Goal: Download file/media

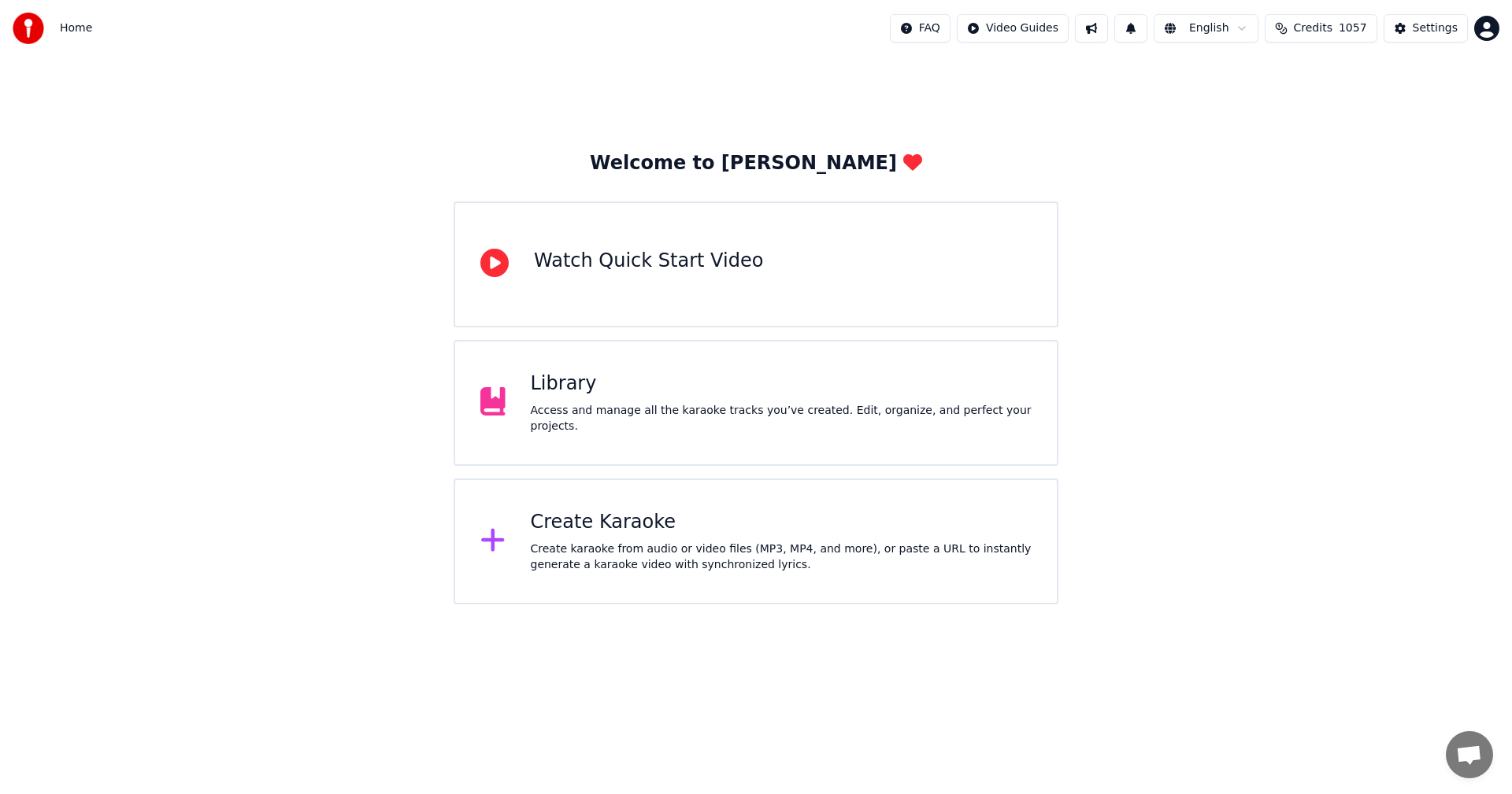
click at [563, 394] on div "Library" at bounding box center [781, 383] width 502 height 25
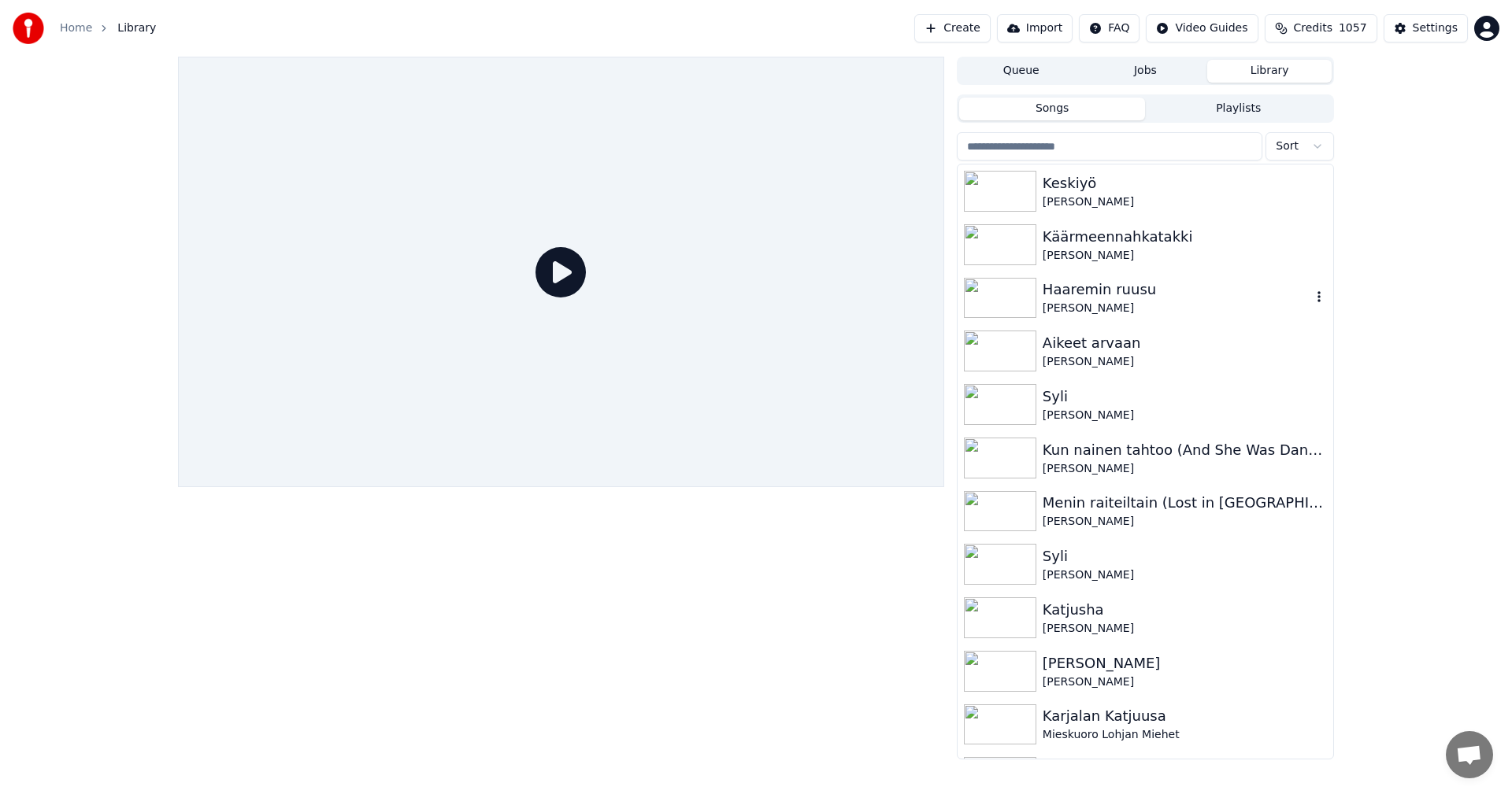
click at [1099, 294] on div "Haaremin ruusu" at bounding box center [1176, 290] width 269 height 22
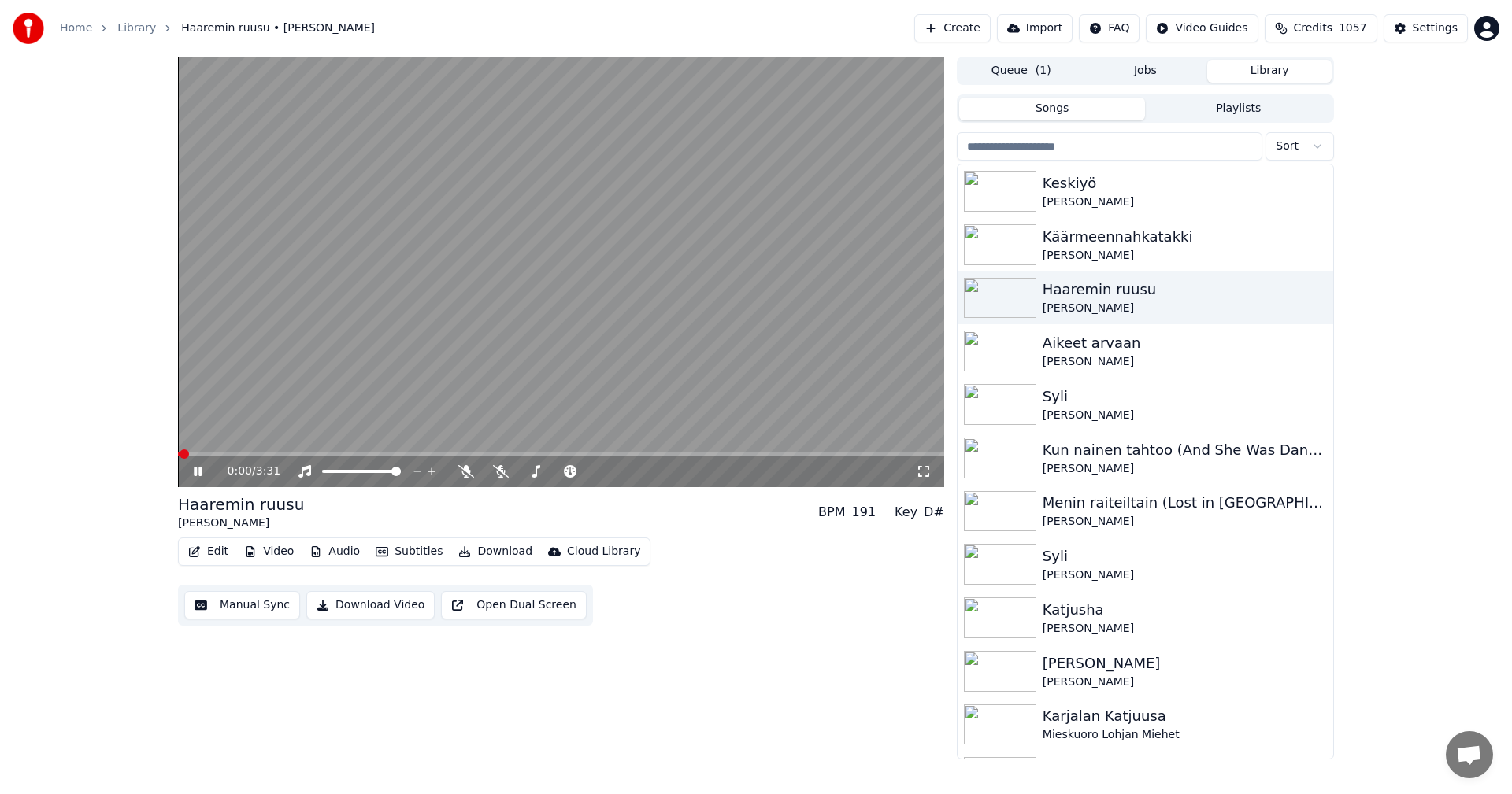
click at [546, 451] on video at bounding box center [561, 272] width 767 height 431
click at [549, 452] on video at bounding box center [561, 272] width 767 height 431
click at [549, 453] on span at bounding box center [561, 454] width 767 height 3
click at [469, 471] on icon at bounding box center [466, 472] width 16 height 13
click at [616, 455] on span at bounding box center [561, 454] width 767 height 3
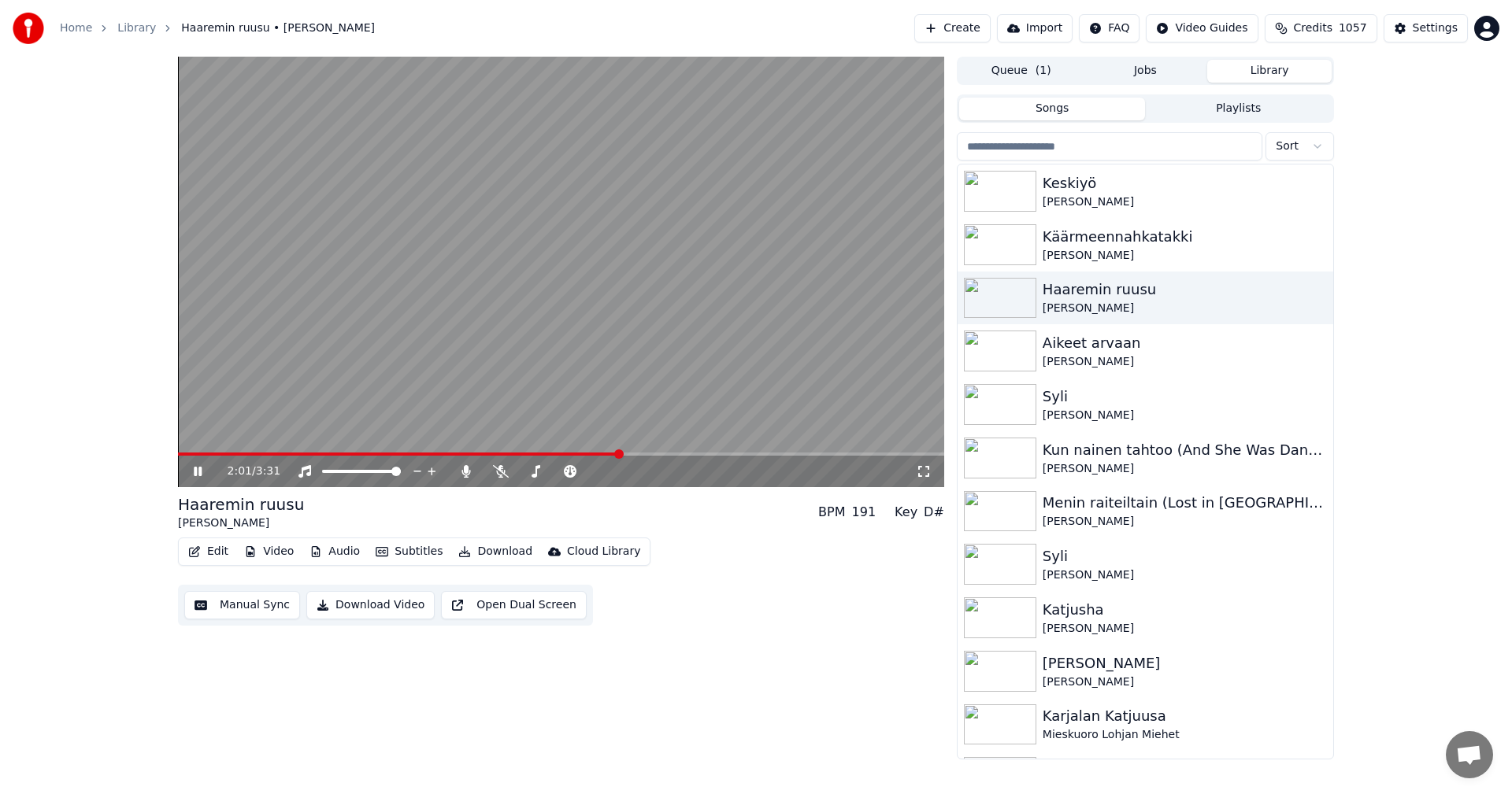
click at [654, 455] on span at bounding box center [561, 454] width 767 height 3
click at [683, 454] on span at bounding box center [561, 454] width 767 height 3
click at [747, 454] on span at bounding box center [561, 454] width 767 height 3
click at [789, 456] on span at bounding box center [561, 454] width 767 height 3
click at [562, 455] on span at bounding box center [507, 454] width 659 height 3
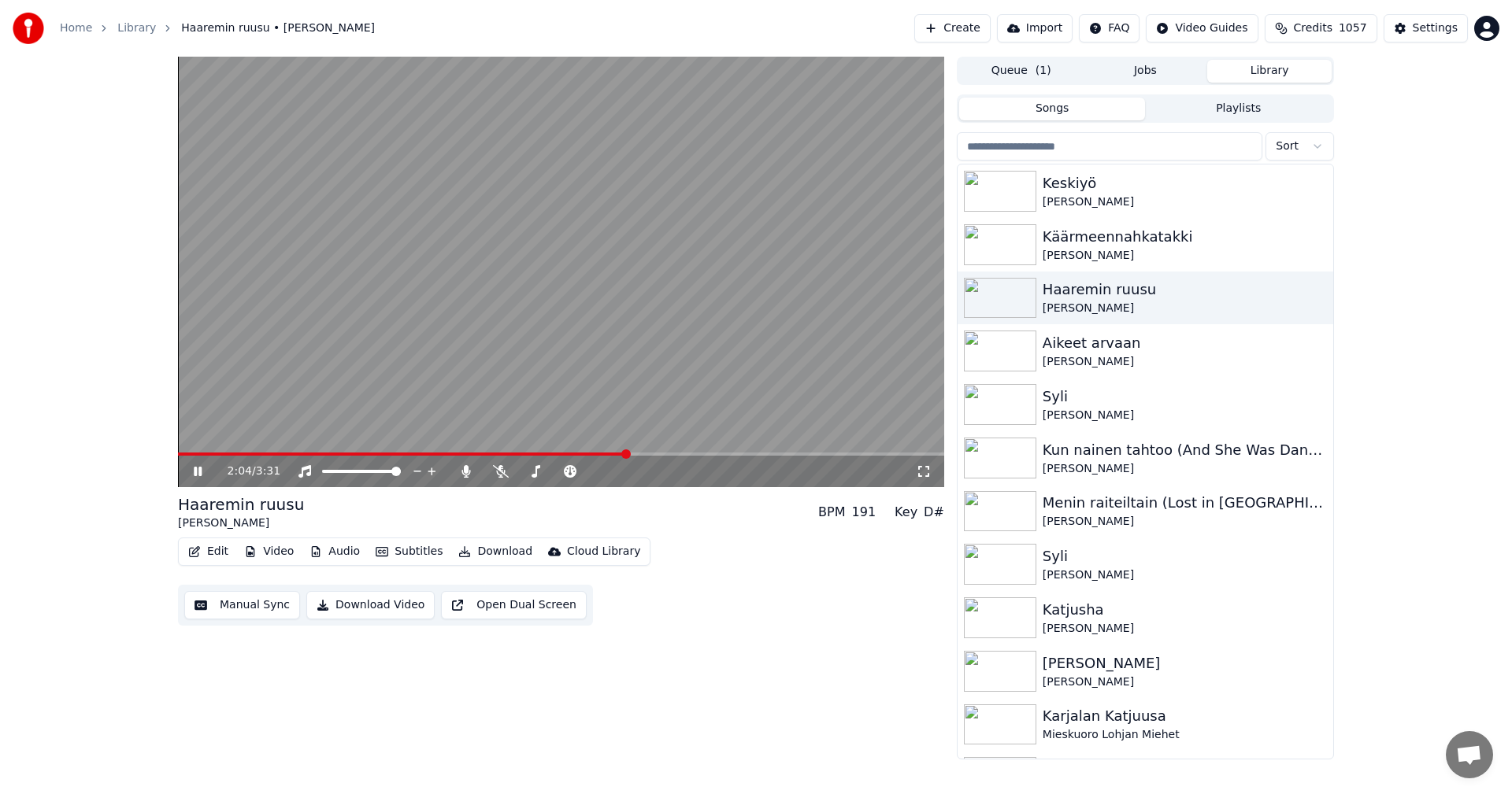
click at [626, 454] on span at bounding box center [561, 454] width 767 height 3
click at [425, 455] on span at bounding box center [407, 454] width 458 height 3
click at [200, 475] on icon at bounding box center [197, 471] width 8 height 9
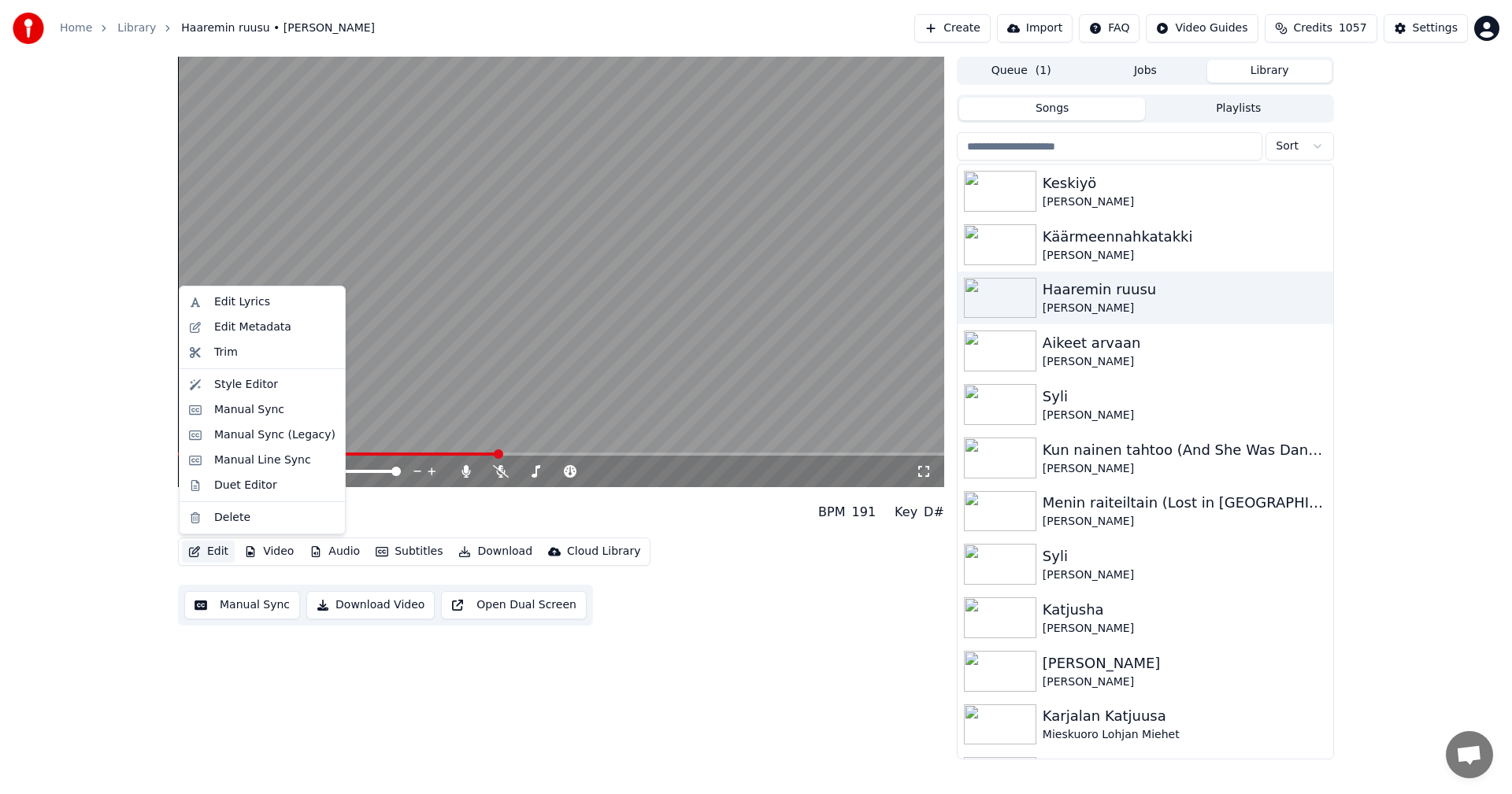
click at [222, 550] on button "Edit" at bounding box center [208, 552] width 53 height 22
click at [293, 443] on div "Manual Sync (Legacy)" at bounding box center [275, 435] width 121 height 16
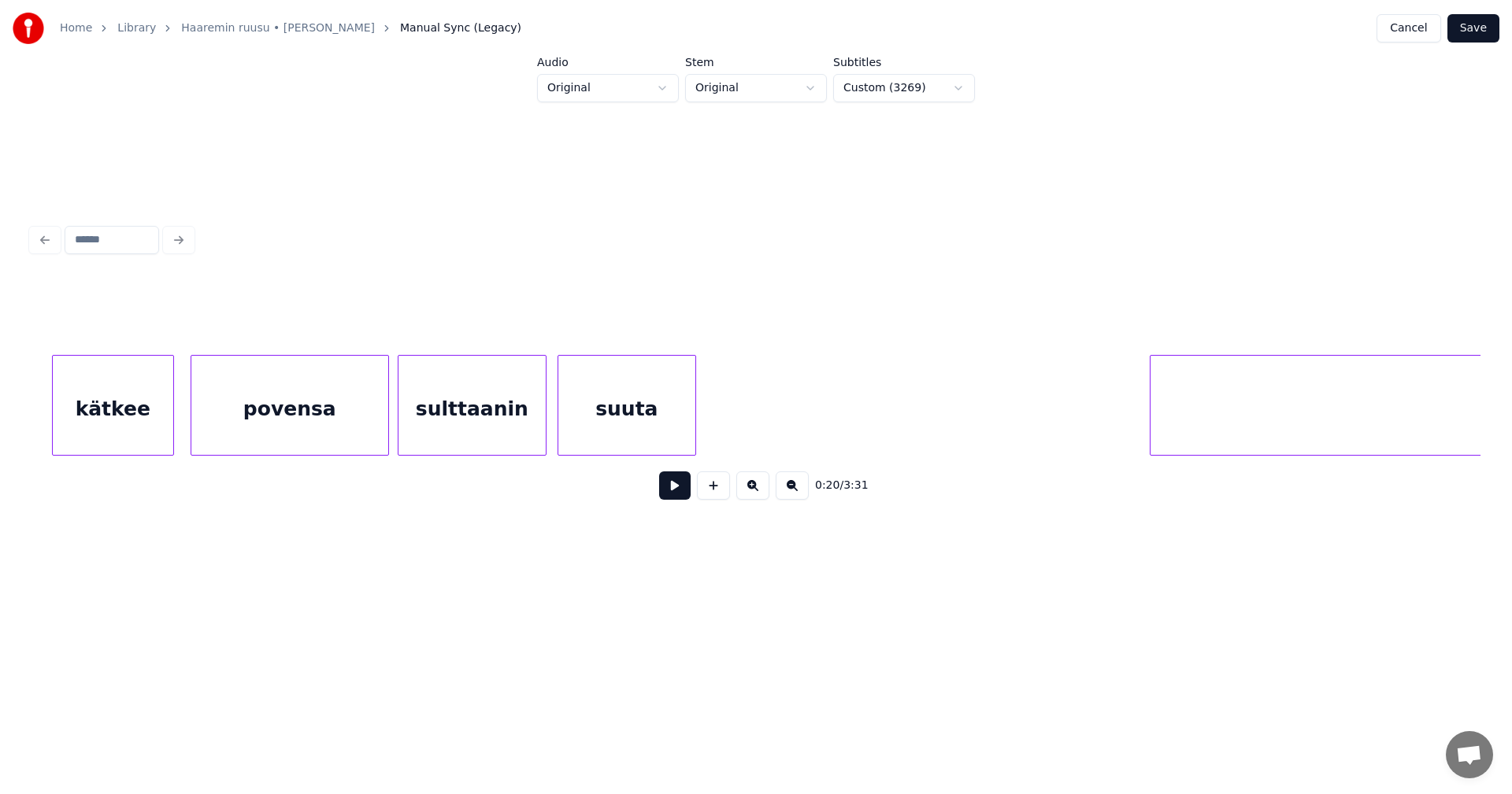
scroll to position [0, 23187]
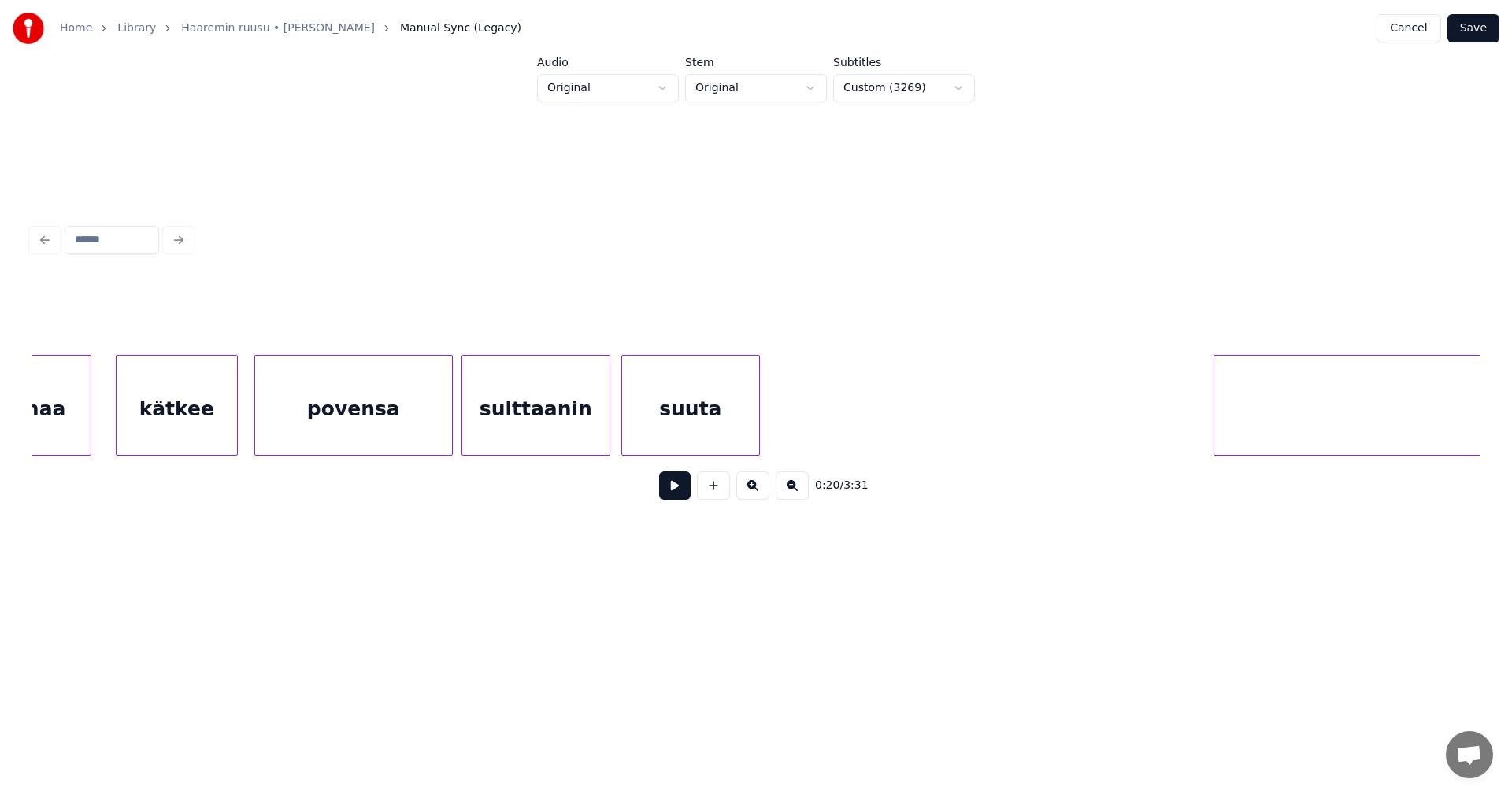
click at [586, 414] on div "sulttaanin" at bounding box center [535, 409] width 148 height 107
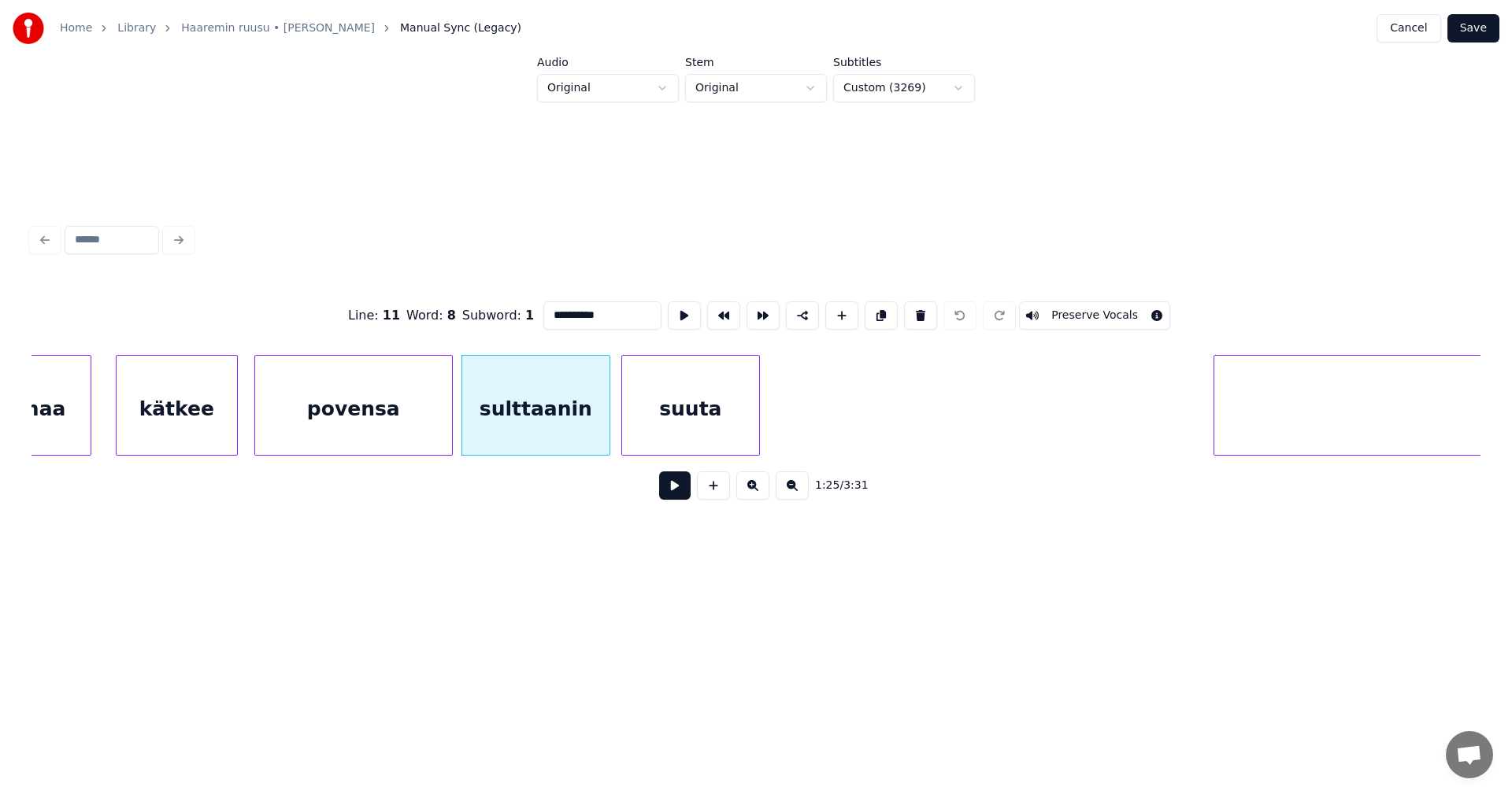
click at [675, 486] on button at bounding box center [675, 485] width 31 height 28
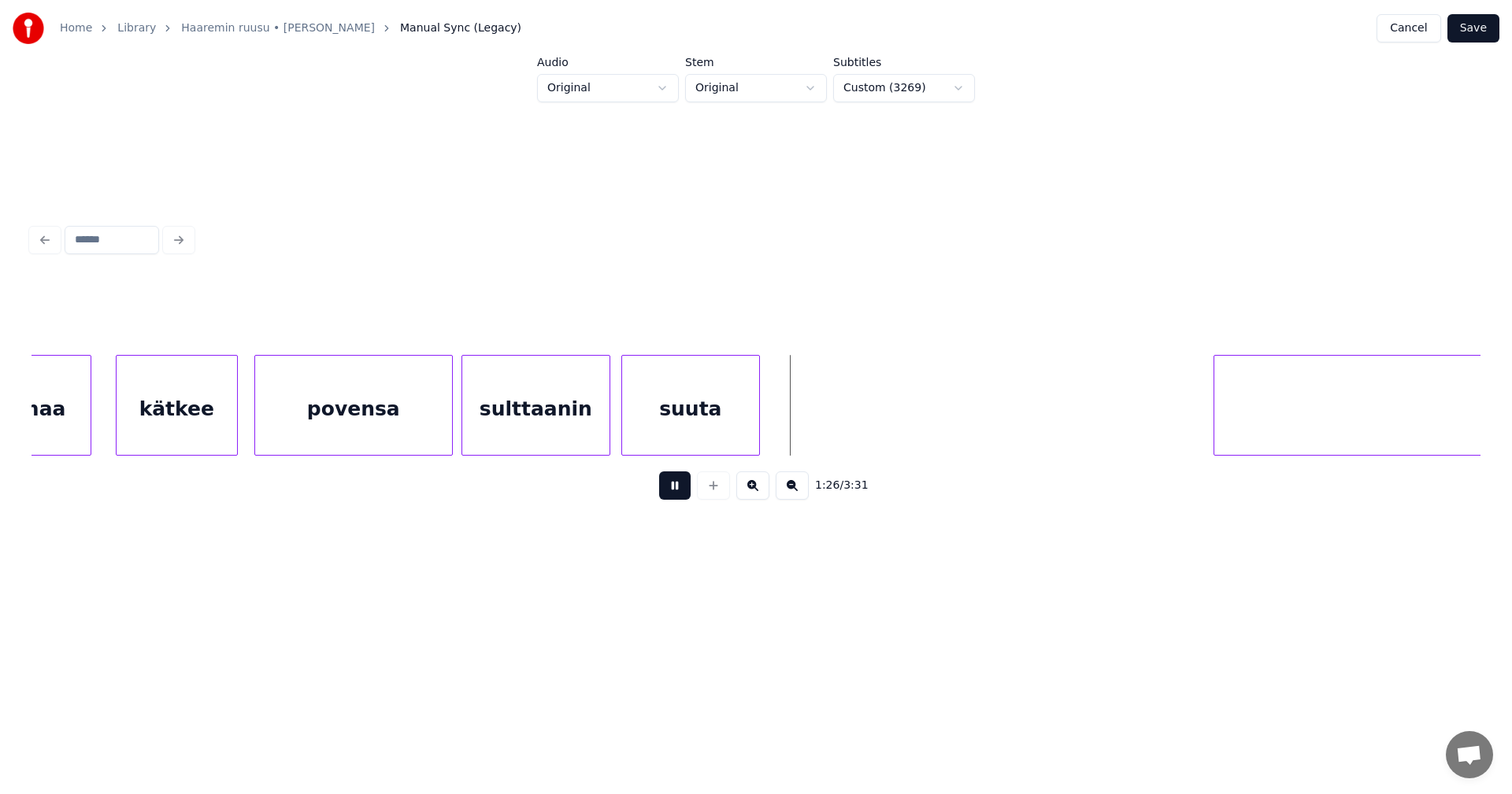
drag, startPoint x: 675, startPoint y: 484, endPoint x: 694, endPoint y: 455, distance: 34.7
click at [694, 455] on div "1:26 / 3:31" at bounding box center [756, 395] width 1449 height 239
click at [728, 397] on div "suuta" at bounding box center [690, 409] width 137 height 107
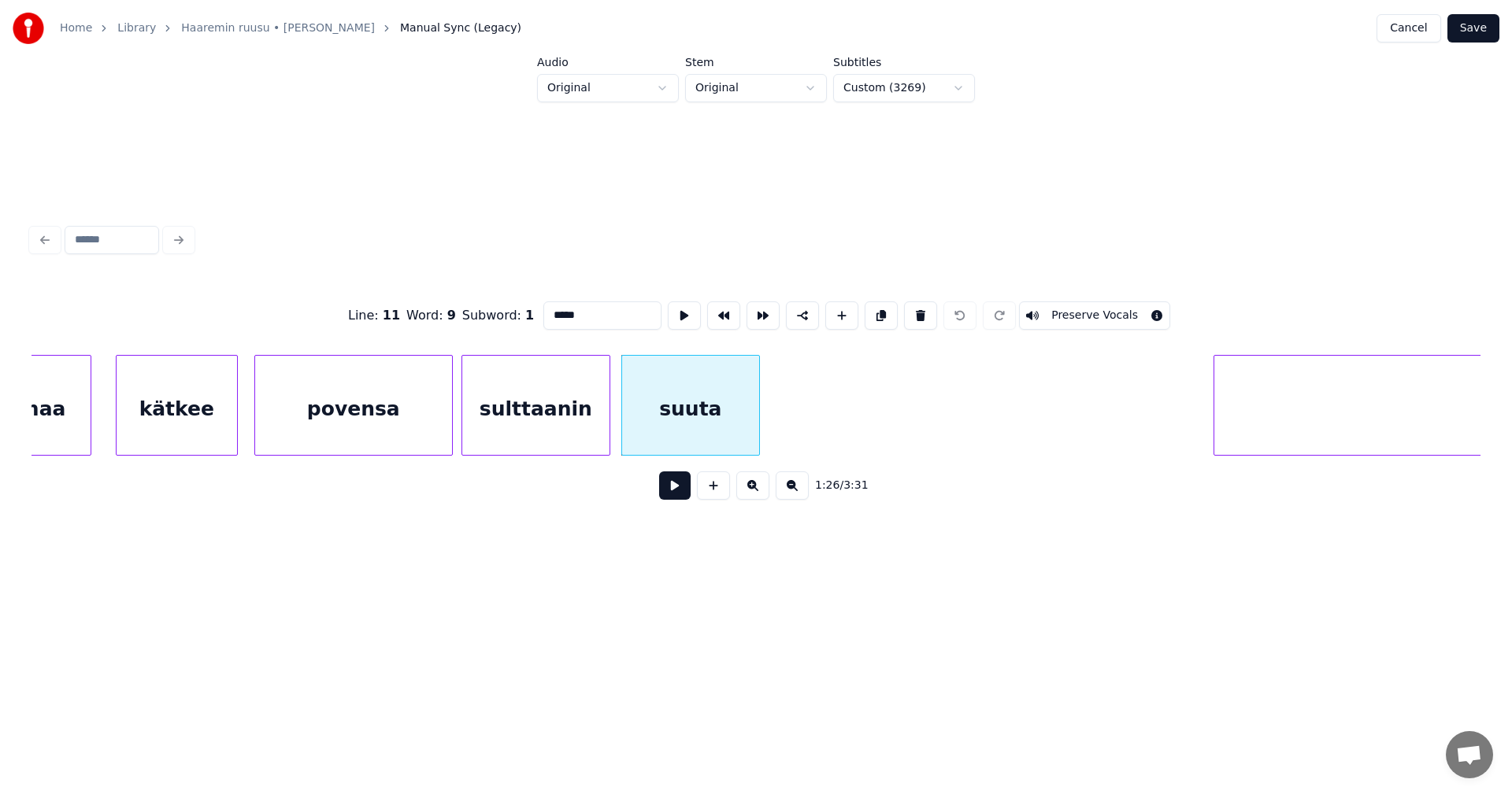
drag, startPoint x: 679, startPoint y: 492, endPoint x: 716, endPoint y: 414, distance: 86.3
click at [690, 474] on div "1:26 / 3:31" at bounding box center [756, 485] width 1449 height 60
click at [716, 412] on div "suuta" at bounding box center [690, 409] width 137 height 107
click at [679, 491] on button at bounding box center [675, 485] width 31 height 28
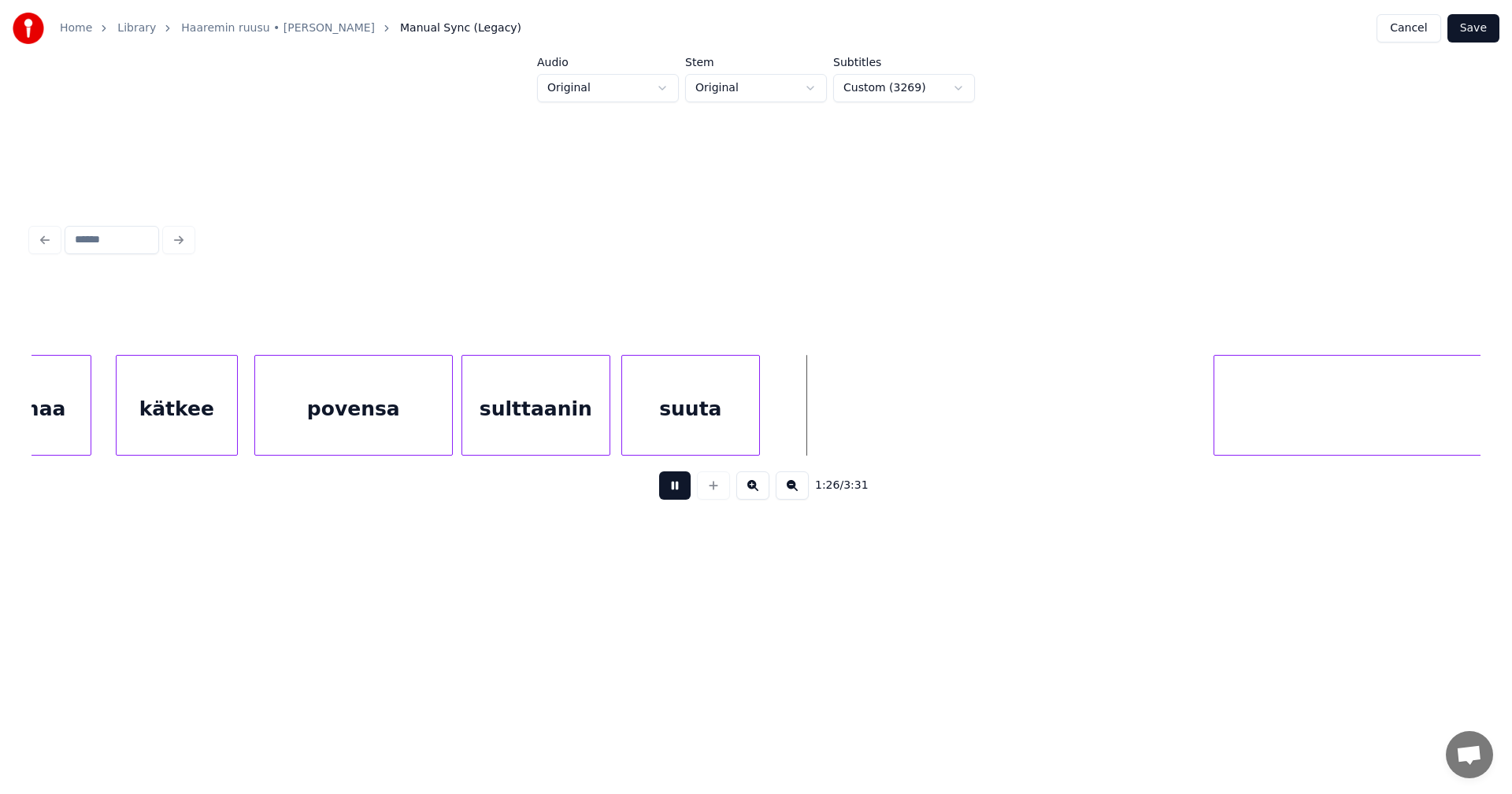
drag, startPoint x: 679, startPoint y: 491, endPoint x: 693, endPoint y: 452, distance: 41.4
click at [685, 477] on div "1:26 / 3:31" at bounding box center [756, 486] width 1424 height 35
click at [699, 432] on div "suuta" at bounding box center [690, 409] width 137 height 107
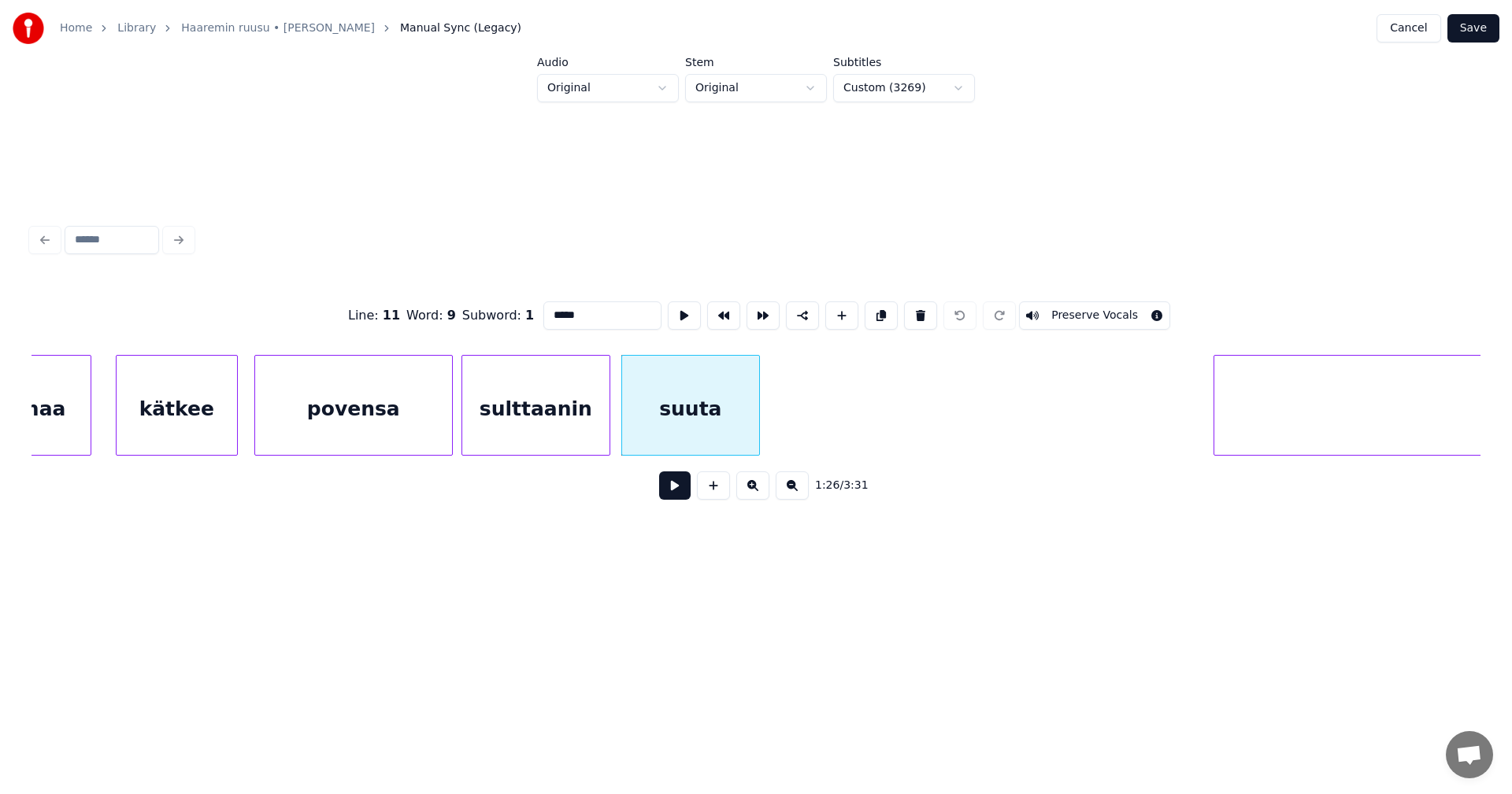
click at [705, 424] on div "suuta" at bounding box center [690, 409] width 137 height 107
click at [564, 310] on input "*****" at bounding box center [602, 315] width 118 height 28
type input "******"
click at [1053, 551] on div "Line : 11 Word : 9 Subword : 1 ****** Preserve Vocals 1:26 / 3:31" at bounding box center [756, 366] width 1462 height 477
click at [1480, 29] on button "Save" at bounding box center [1473, 28] width 52 height 28
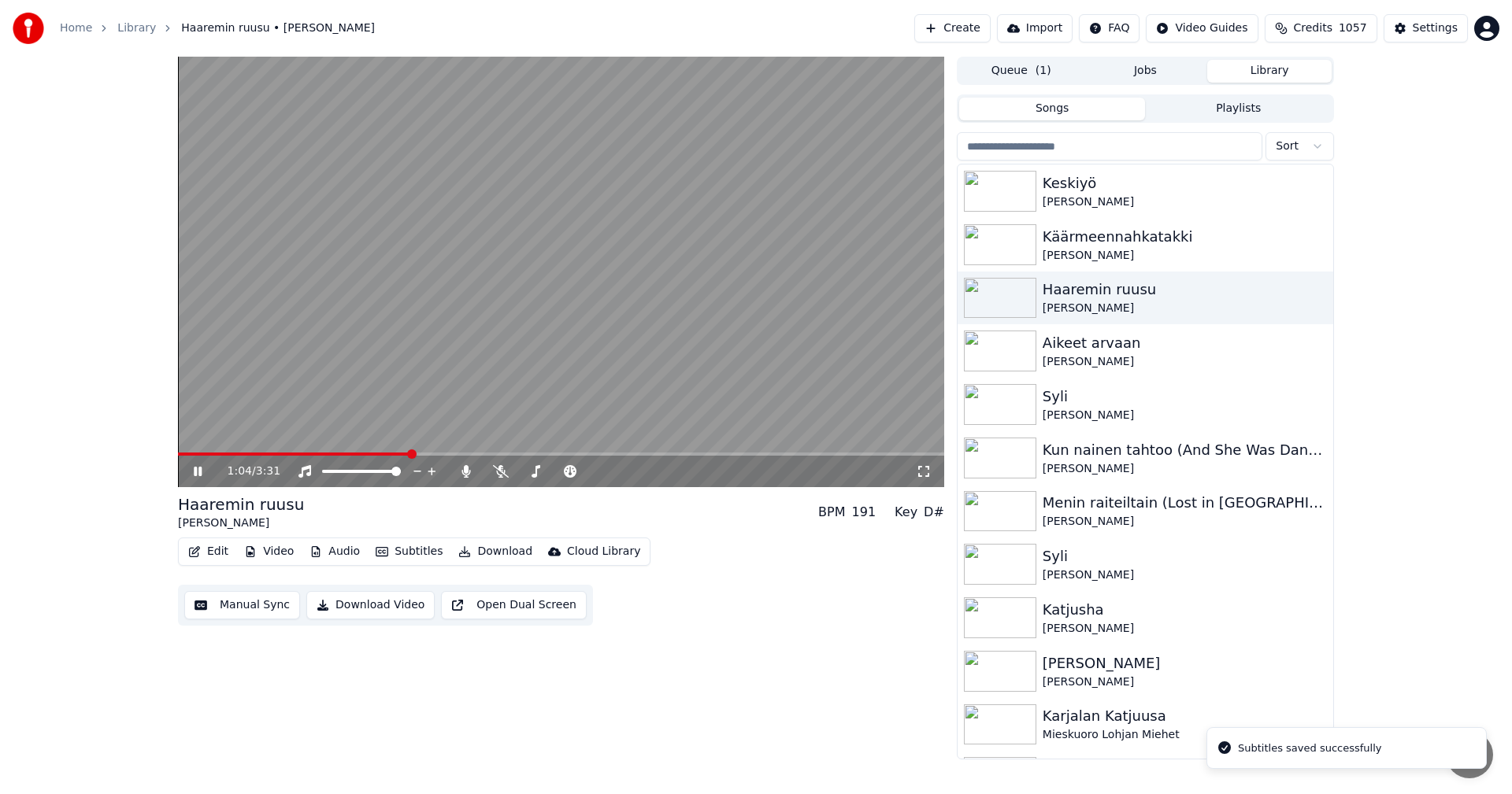
click at [411, 455] on span at bounding box center [561, 454] width 767 height 3
click at [472, 453] on span at bounding box center [561, 454] width 767 height 3
click at [193, 472] on icon at bounding box center [209, 472] width 37 height 13
click at [466, 471] on icon at bounding box center [465, 472] width 8 height 13
click at [337, 456] on span at bounding box center [337, 454] width 320 height 3
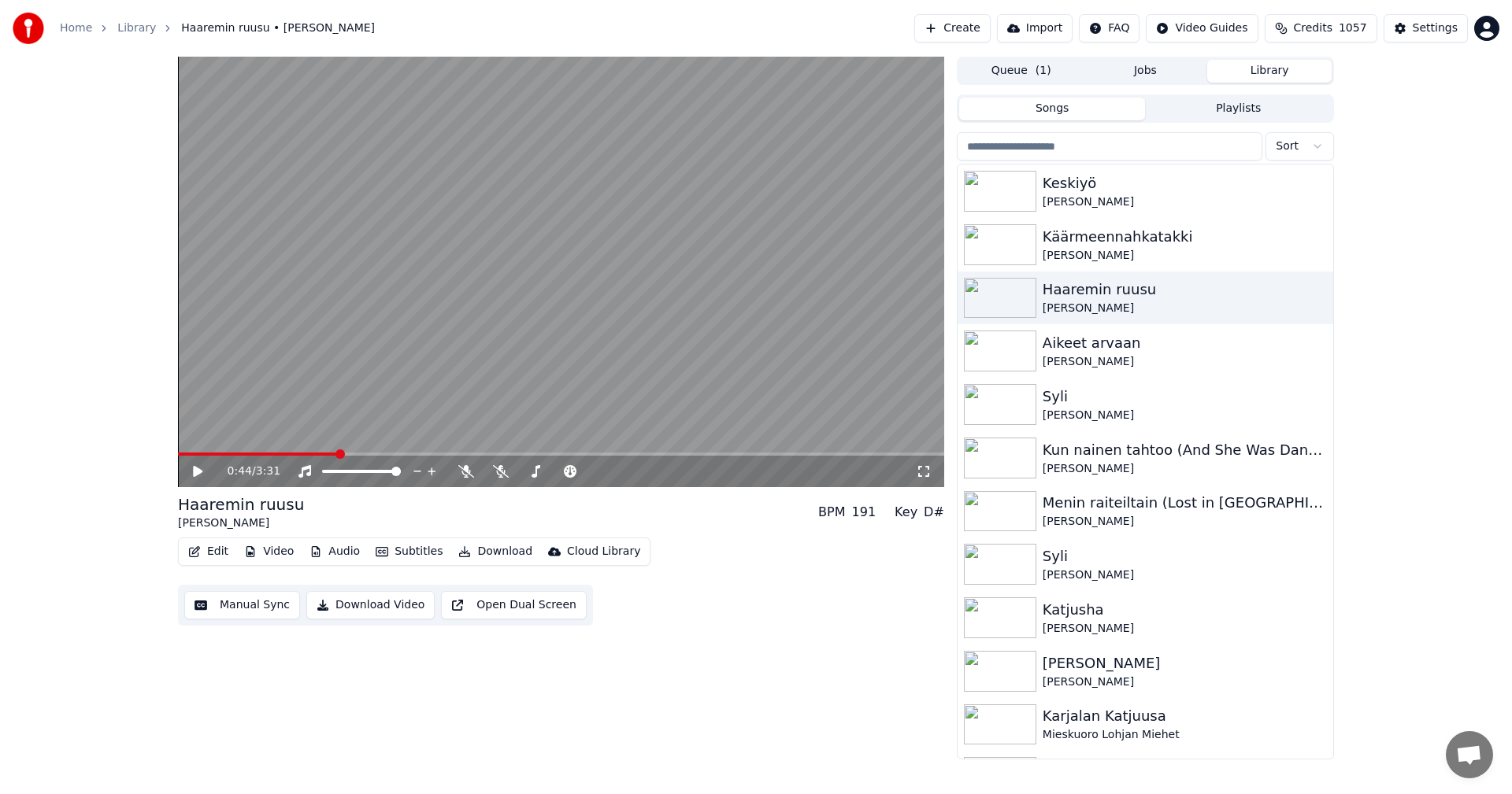
click at [198, 476] on icon at bounding box center [209, 472] width 37 height 13
drag, startPoint x: 199, startPoint y: 472, endPoint x: 237, endPoint y: 493, distance: 43.4
click at [199, 471] on icon at bounding box center [197, 471] width 8 height 9
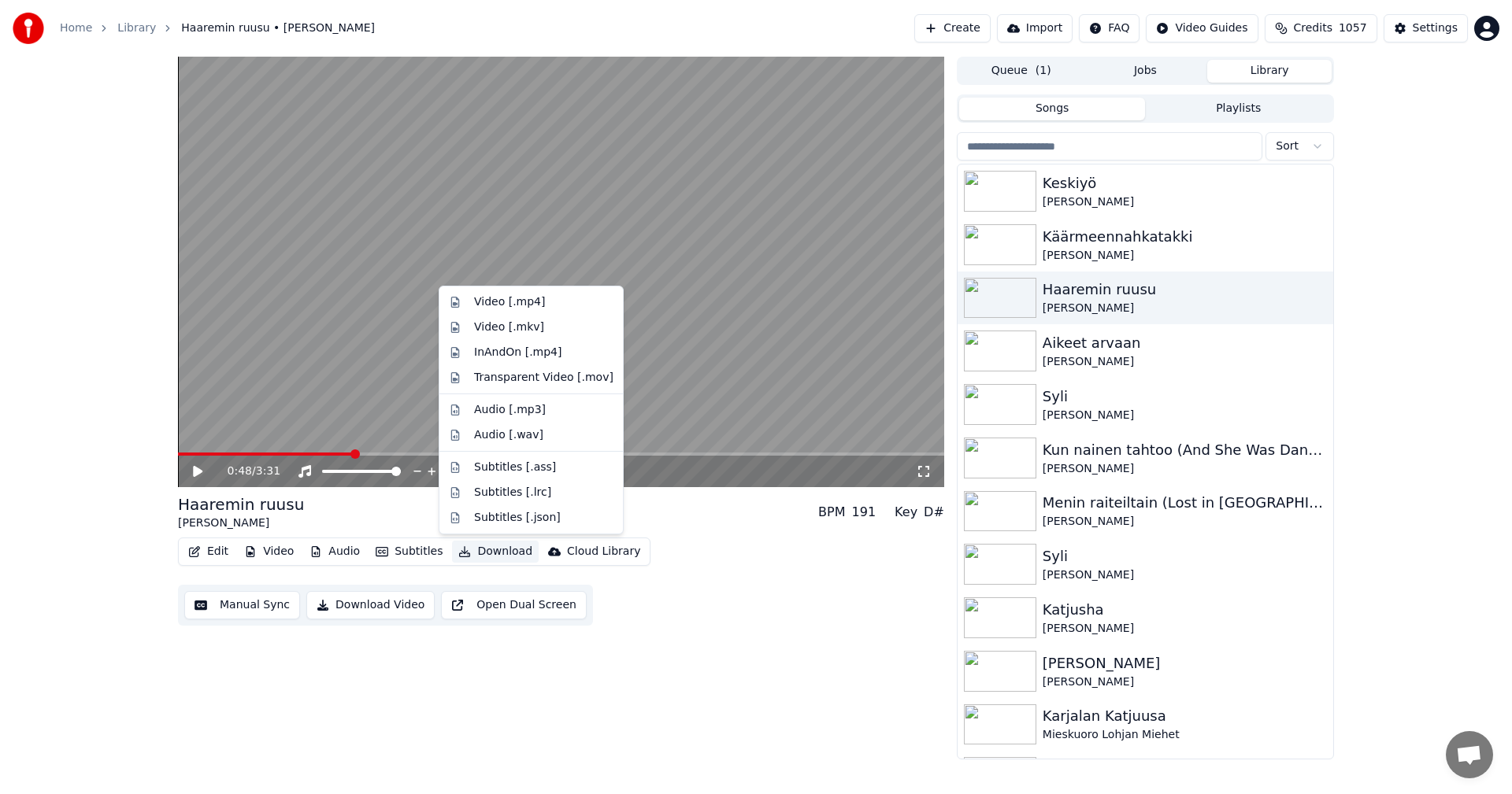
click at [486, 555] on button "Download" at bounding box center [495, 552] width 86 height 22
click at [560, 295] on div "Video [.mp4]" at bounding box center [544, 302] width 139 height 16
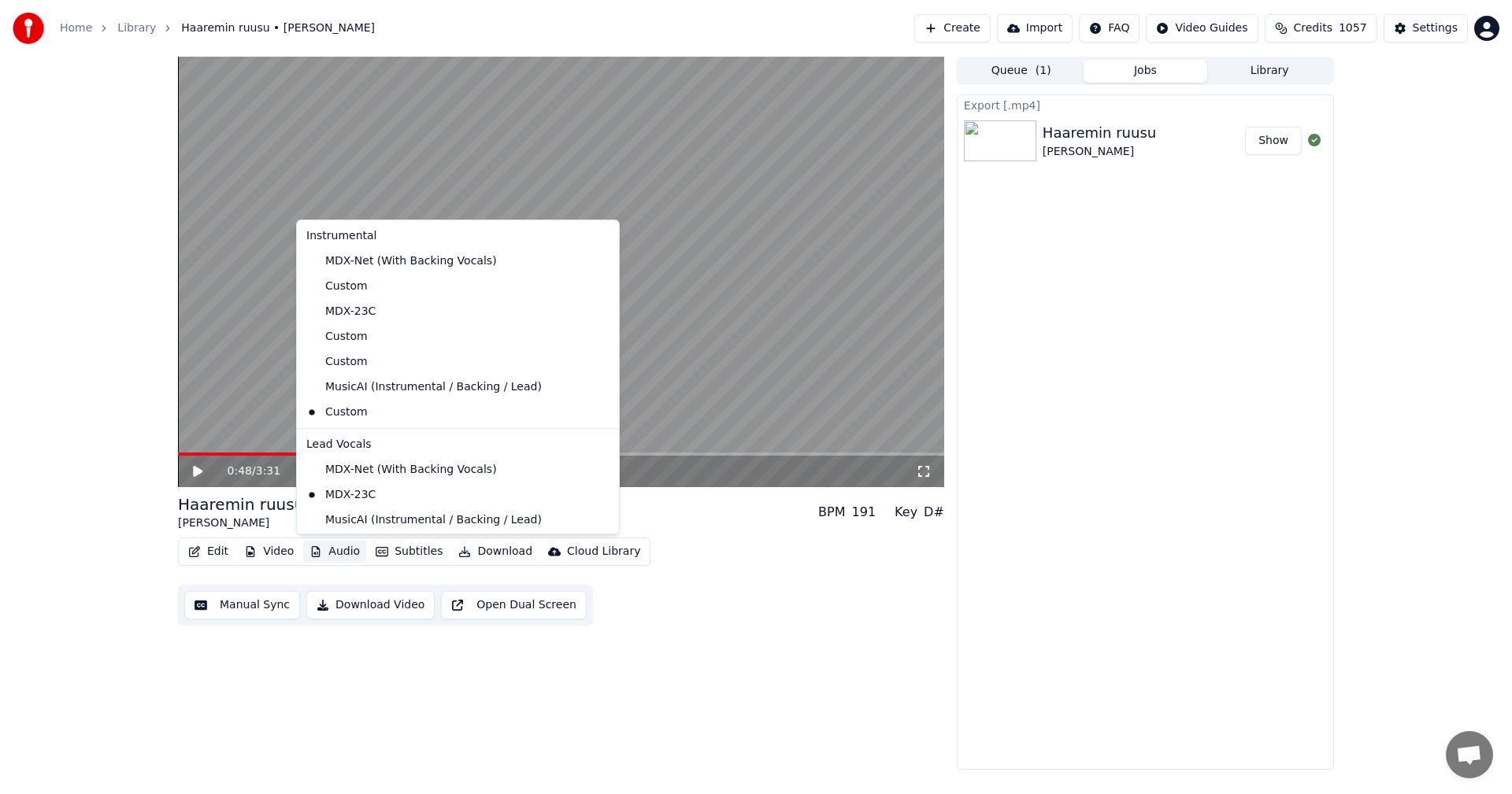
click at [346, 548] on button "Audio" at bounding box center [335, 552] width 63 height 22
click at [397, 309] on div "MDX-23C" at bounding box center [446, 311] width 292 height 25
click at [357, 549] on button "Audio" at bounding box center [335, 552] width 63 height 22
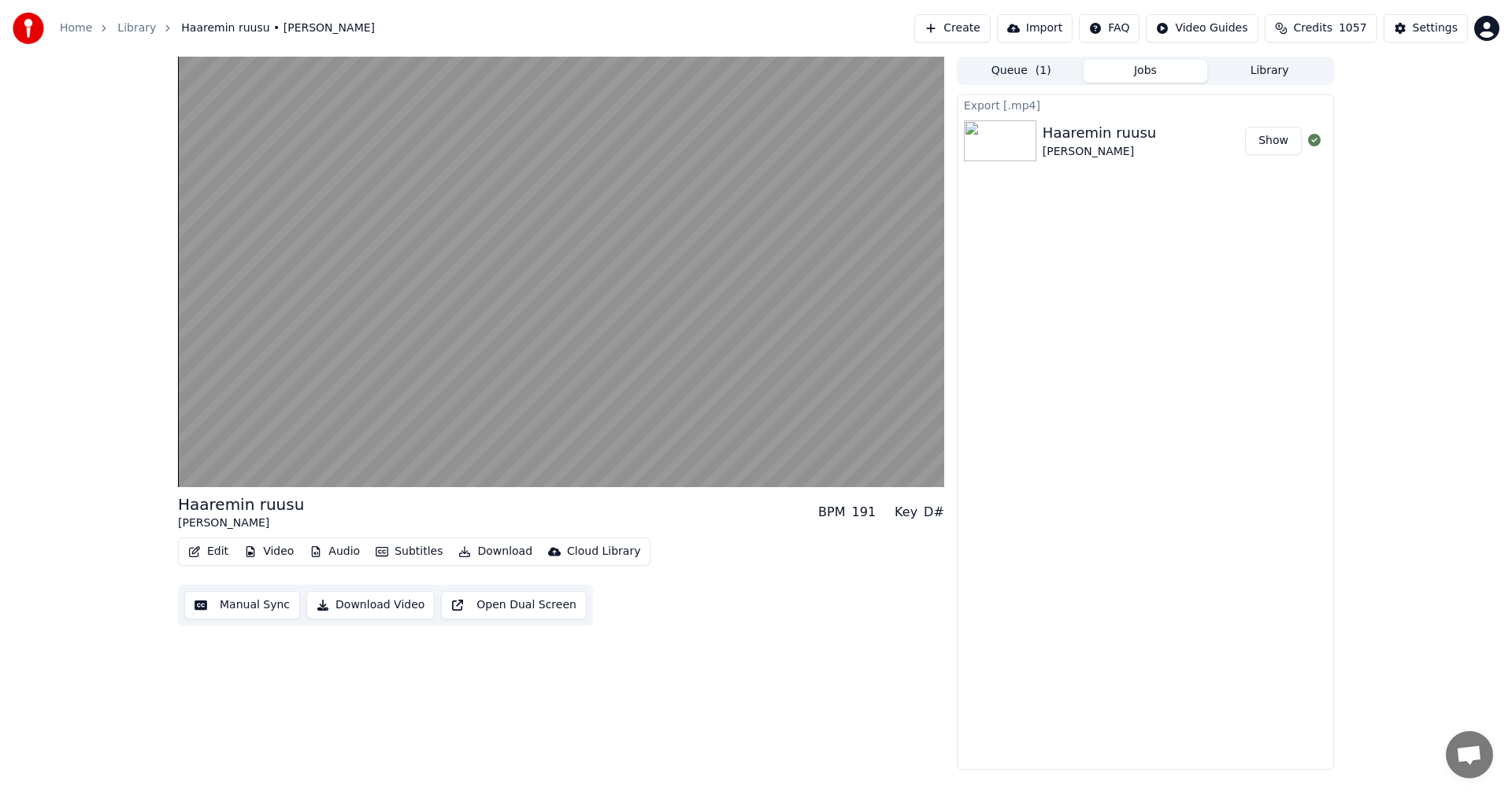
click at [48, 544] on div "Haaremin ruusu Remu Aaltonen BPM 191 Key D# Edit Video Audio Subtitles Download…" at bounding box center [756, 414] width 1512 height 713
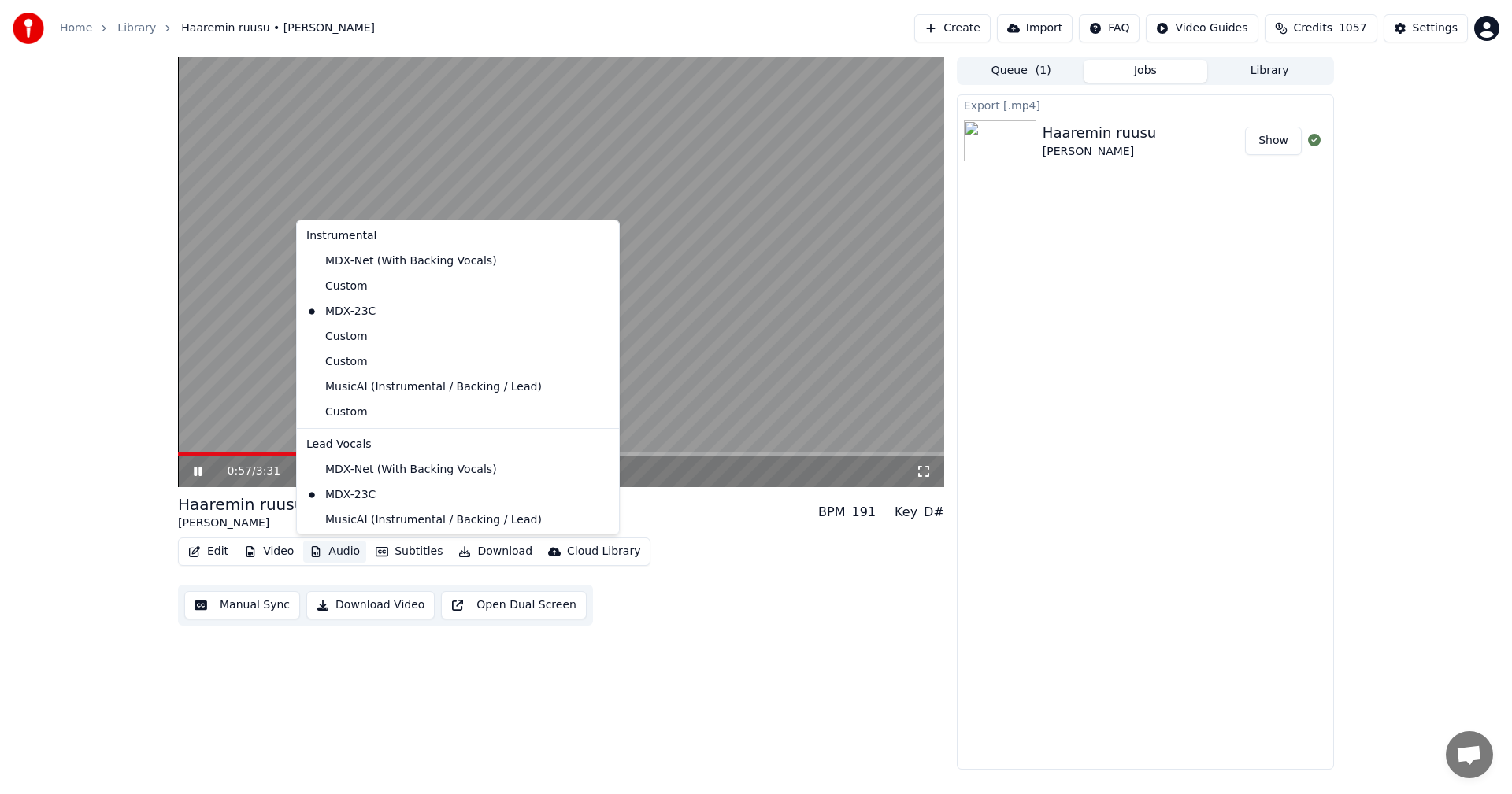
click at [353, 555] on button "Audio" at bounding box center [335, 552] width 63 height 22
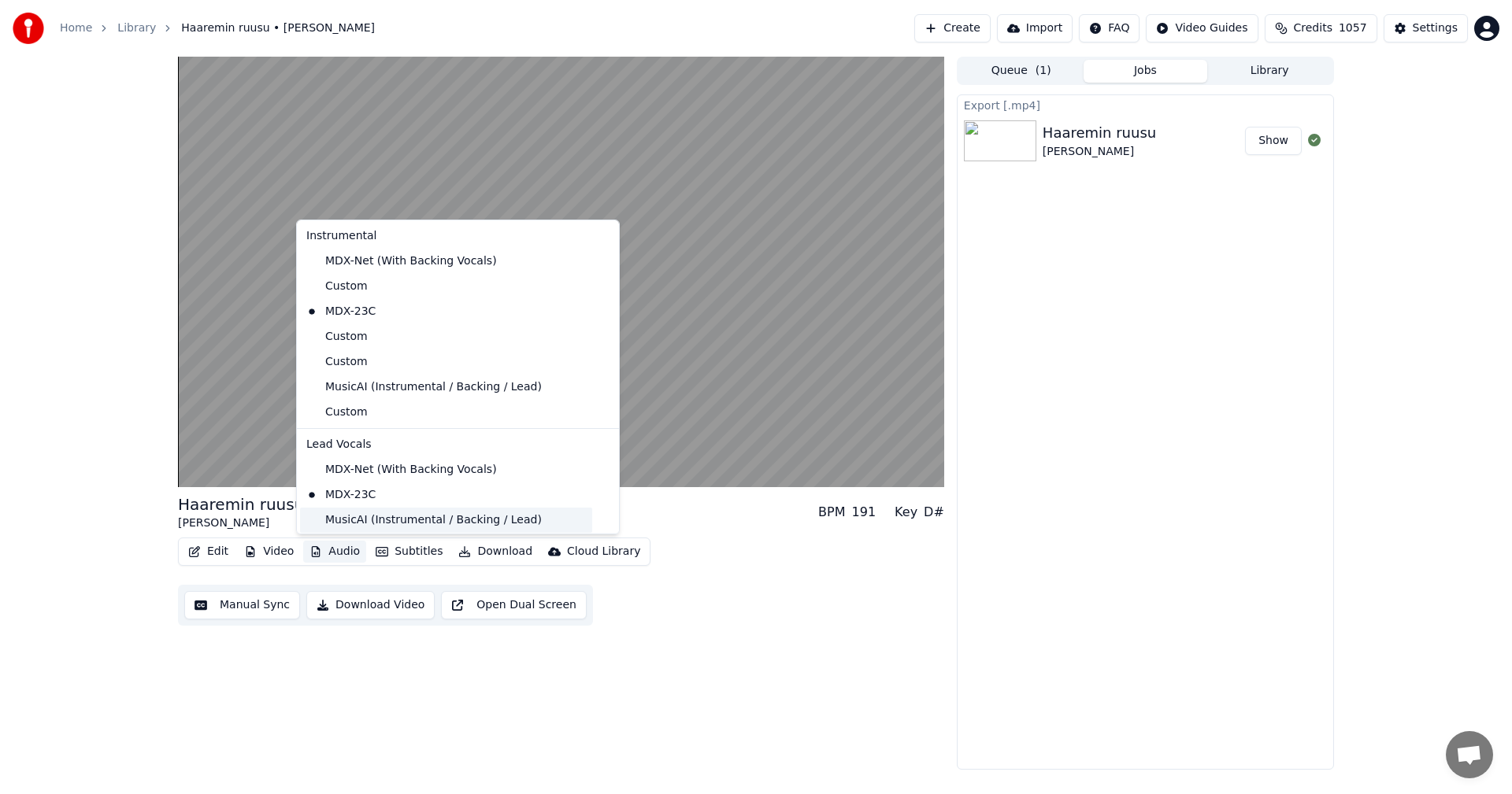
drag, startPoint x: 343, startPoint y: 522, endPoint x: 348, endPoint y: 502, distance: 20.6
click at [343, 522] on div "MusicAI (Instrumental / Backing / Lead)" at bounding box center [446, 520] width 292 height 25
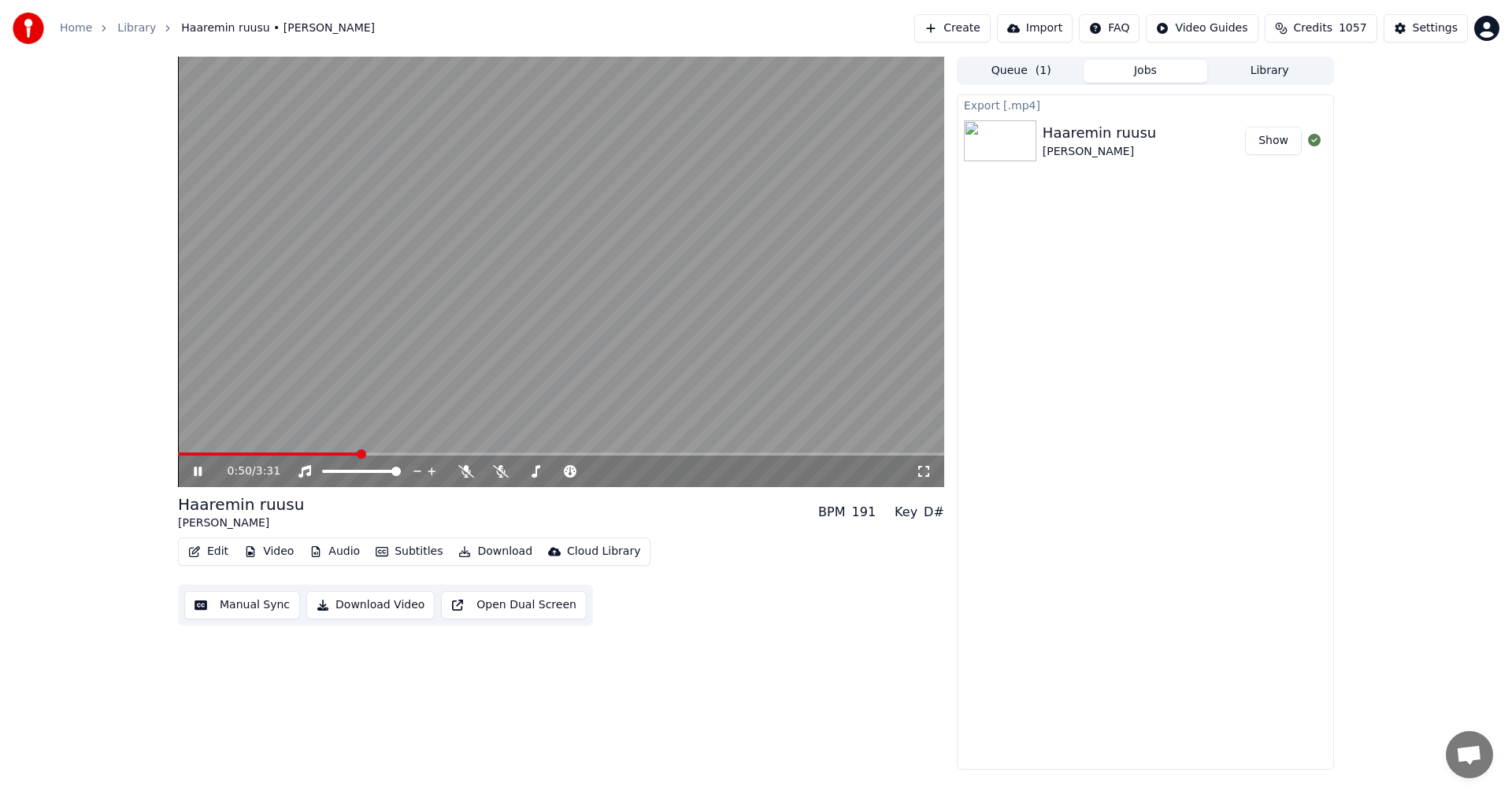
click at [358, 455] on span at bounding box center [269, 454] width 182 height 3
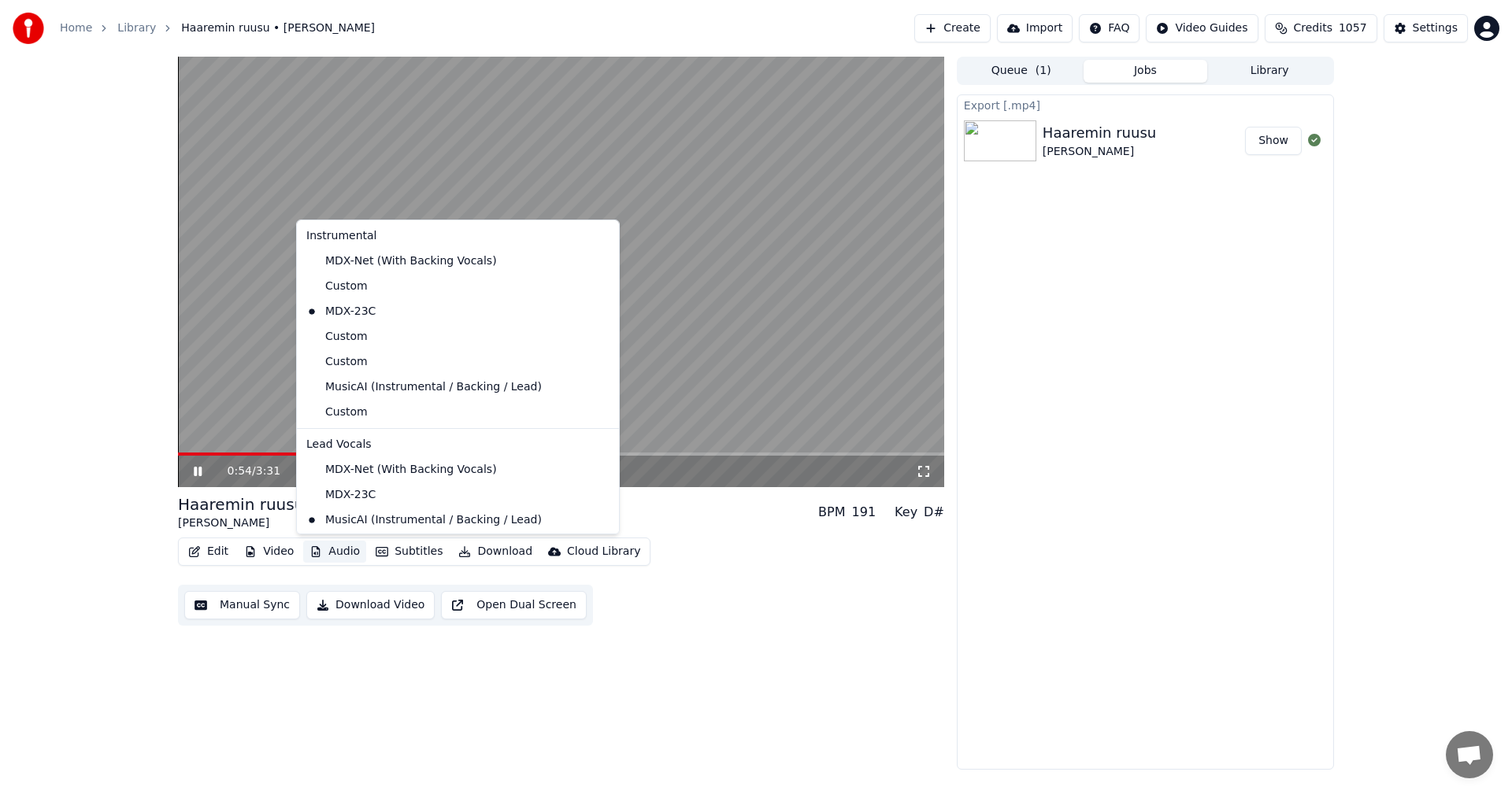
click at [349, 548] on button "Audio" at bounding box center [335, 552] width 63 height 22
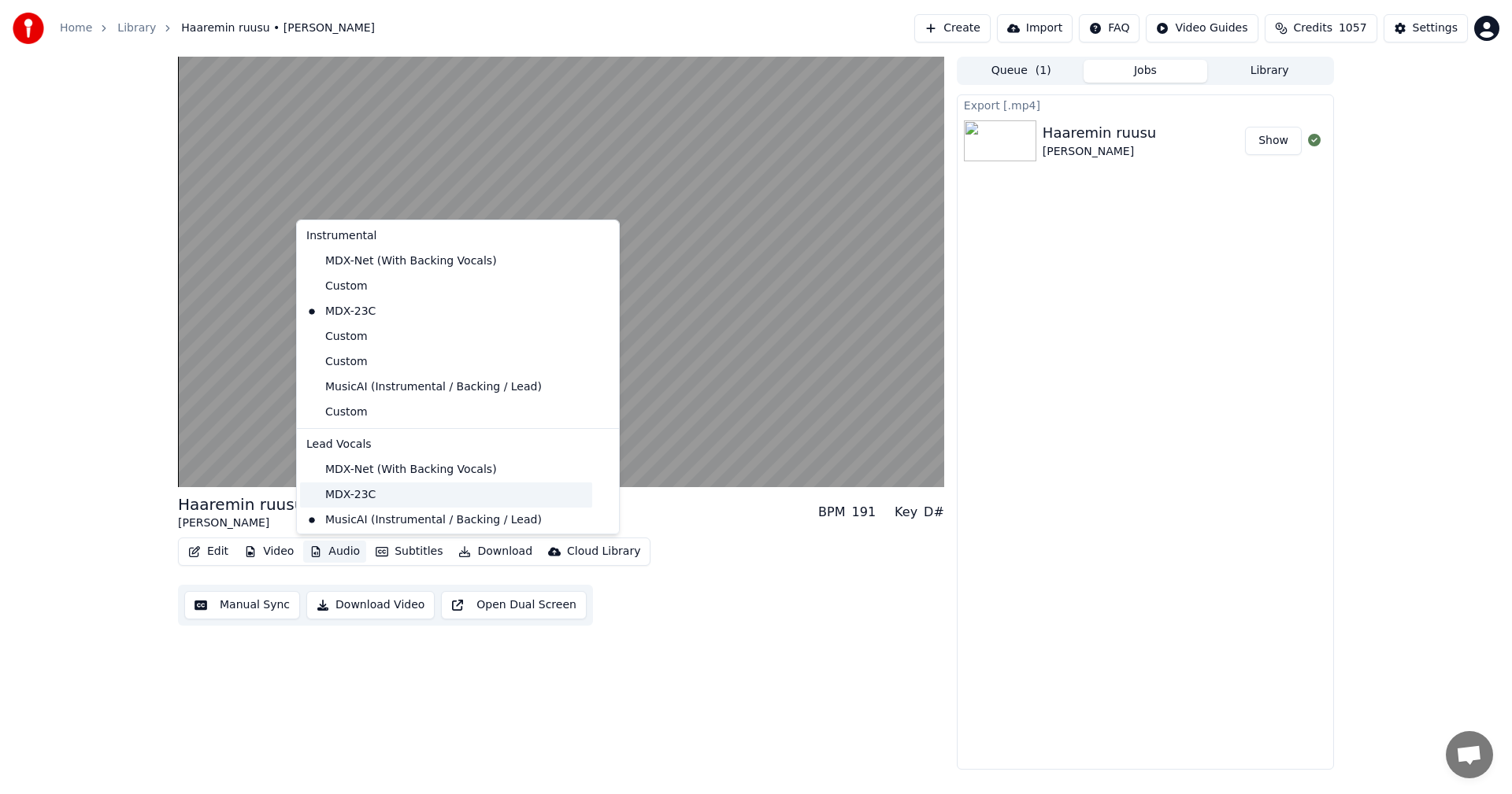
click at [365, 499] on div "MDX-23C" at bounding box center [446, 494] width 292 height 25
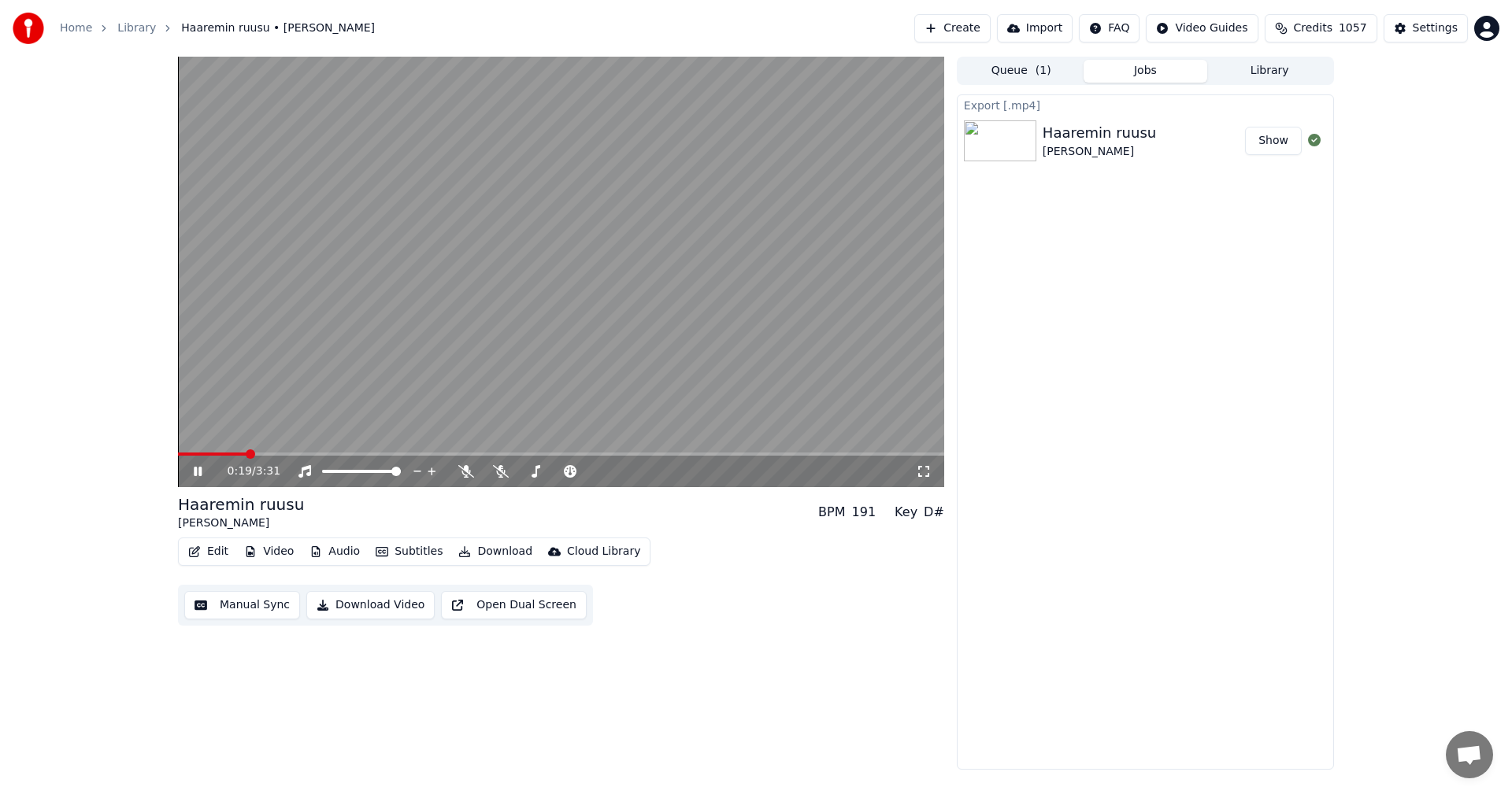
click at [246, 455] on span at bounding box center [561, 454] width 767 height 3
click at [202, 471] on icon at bounding box center [197, 471] width 8 height 9
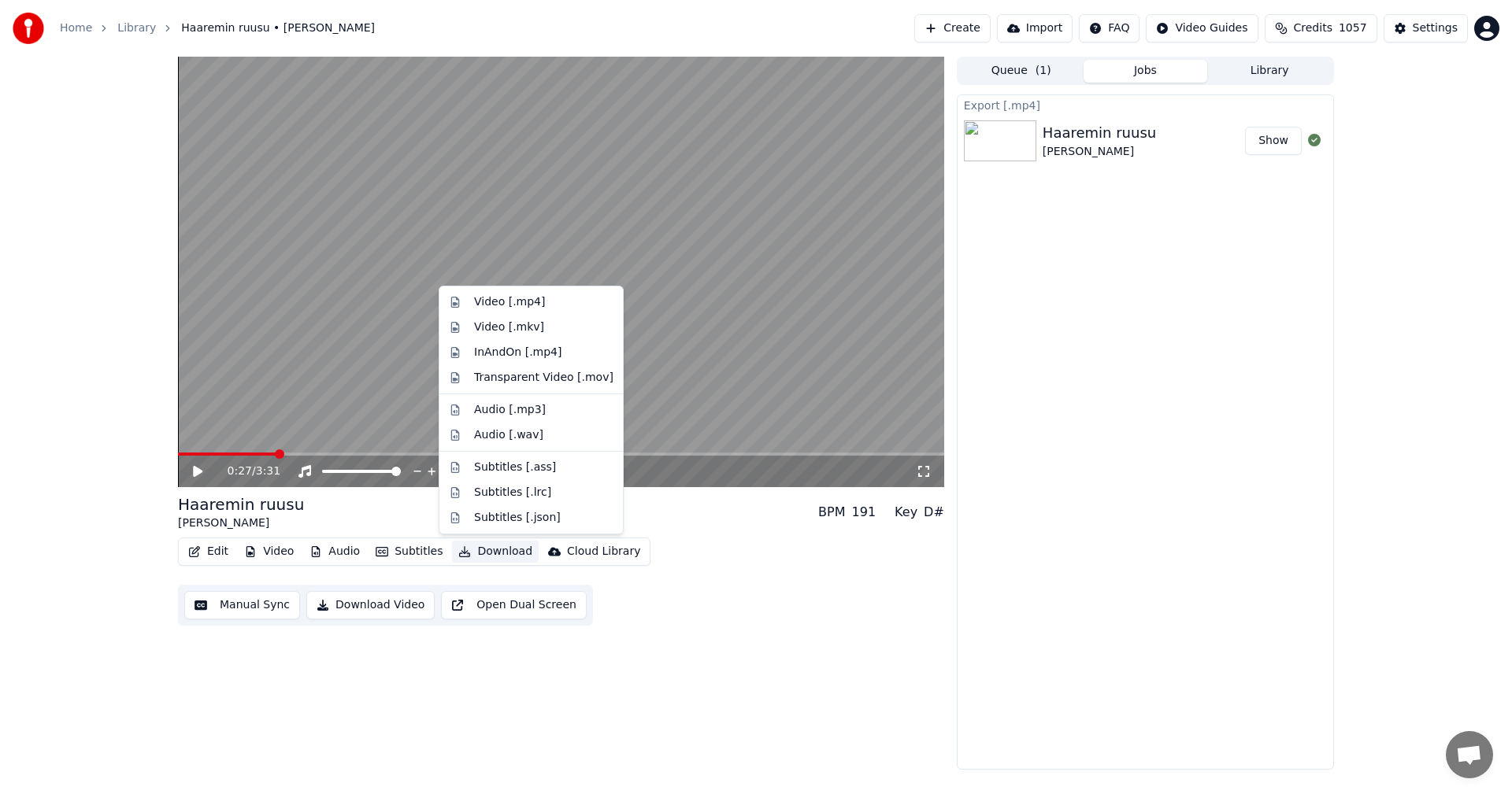
click at [510, 547] on button "Download" at bounding box center [495, 552] width 86 height 22
click at [557, 307] on div "Video [.mp4]" at bounding box center [544, 302] width 139 height 16
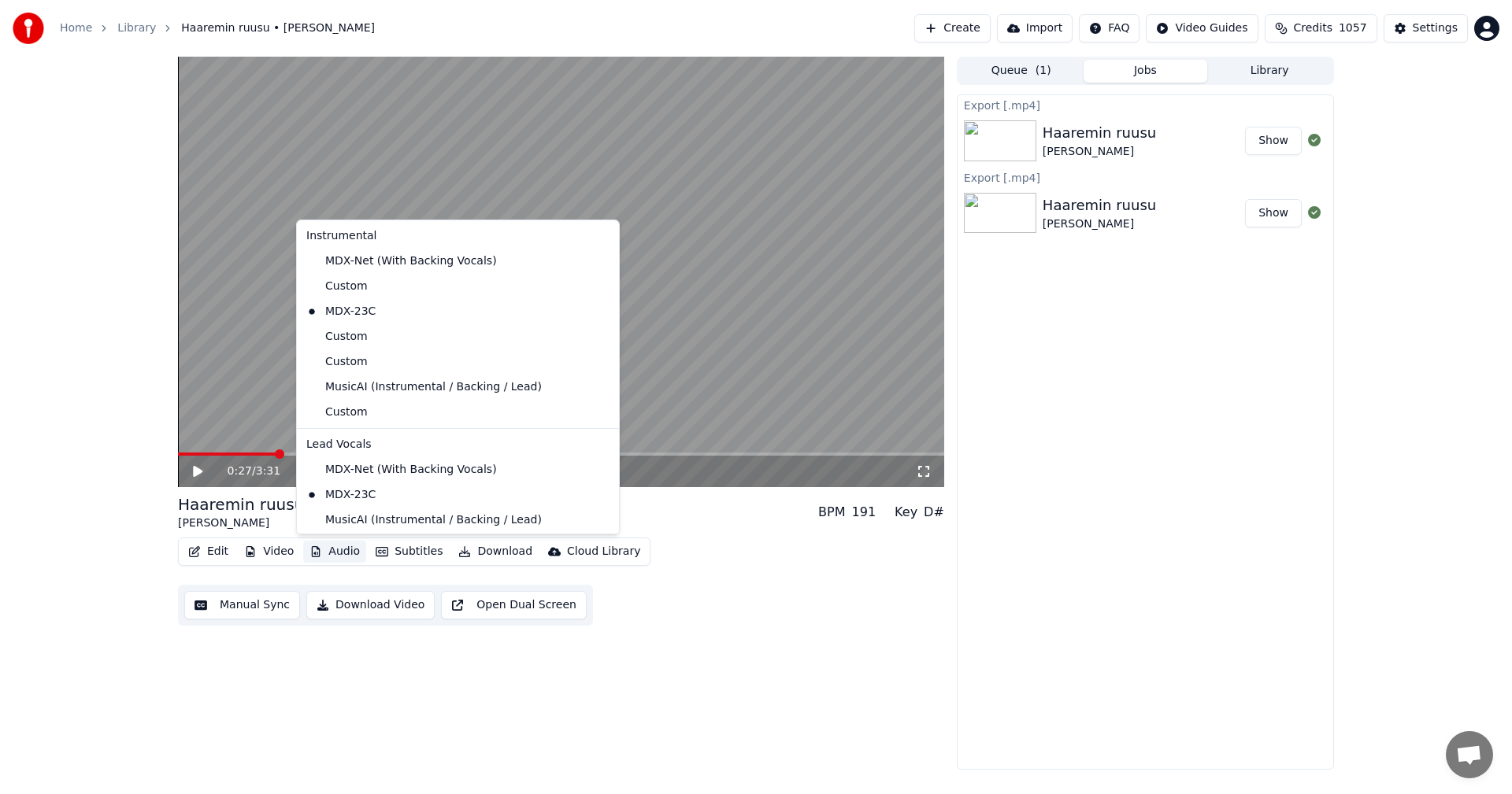
click at [350, 553] on button "Audio" at bounding box center [335, 552] width 63 height 22
click at [383, 411] on div "Custom" at bounding box center [446, 412] width 292 height 25
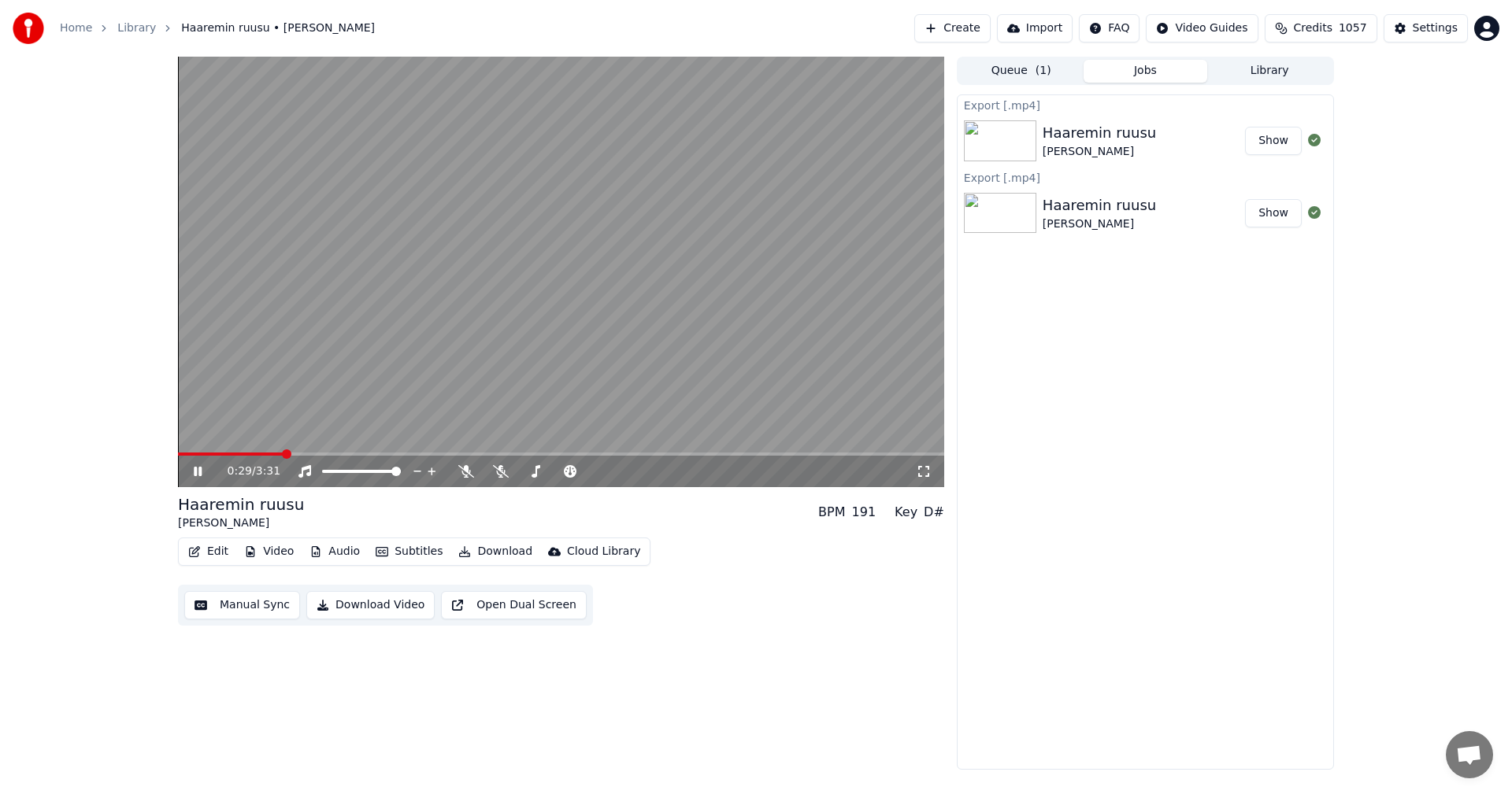
click at [284, 455] on span at bounding box center [561, 454] width 767 height 3
click at [198, 473] on icon at bounding box center [209, 472] width 37 height 13
click at [484, 552] on button "Download" at bounding box center [495, 552] width 86 height 22
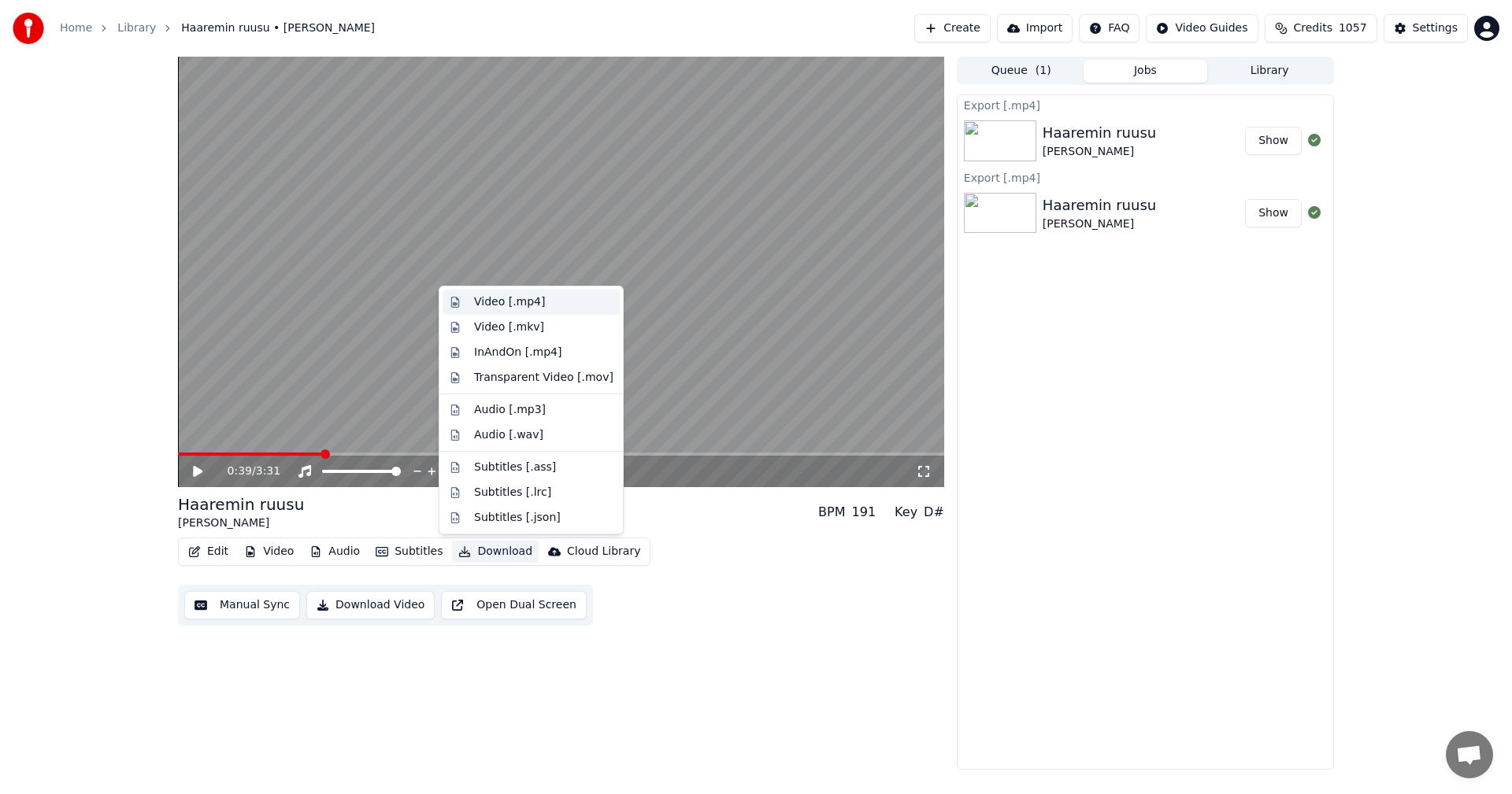
click at [552, 300] on div "Video [.mp4]" at bounding box center [544, 302] width 139 height 16
